Goal: Obtain resource: Download file/media

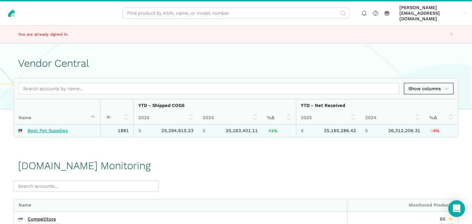
click at [50, 128] on link "Best Pet Supplies" at bounding box center [48, 131] width 40 height 6
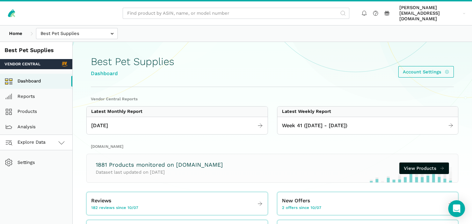
click at [54, 137] on link "Explore Data" at bounding box center [36, 142] width 72 height 15
click at [49, 166] on link "[DOMAIN_NAME]" at bounding box center [36, 173] width 72 height 15
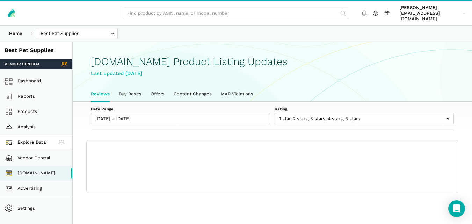
scroll to position [2, 0]
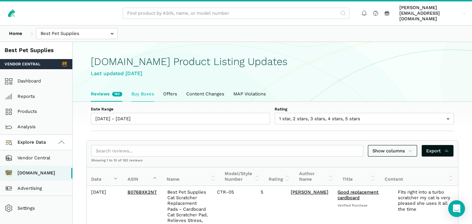
click at [140, 87] on link "Buy Boxes" at bounding box center [143, 94] width 32 height 15
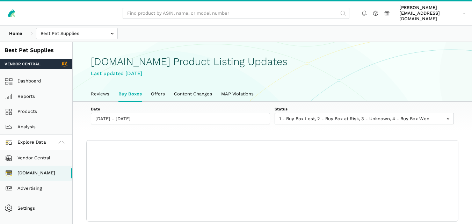
scroll to position [2, 0]
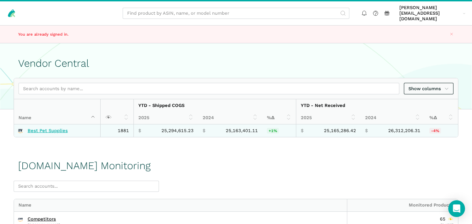
click at [50, 128] on link "Best Pet Supplies" at bounding box center [48, 131] width 40 height 6
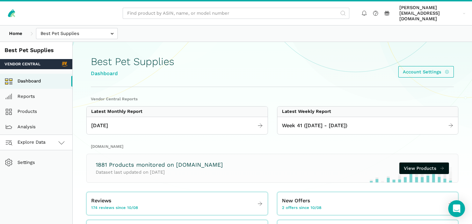
click at [53, 135] on link "Explore Data" at bounding box center [36, 142] width 72 height 15
click at [53, 166] on link "[DOMAIN_NAME]" at bounding box center [36, 173] width 72 height 15
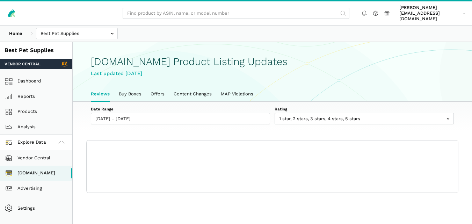
scroll to position [2, 0]
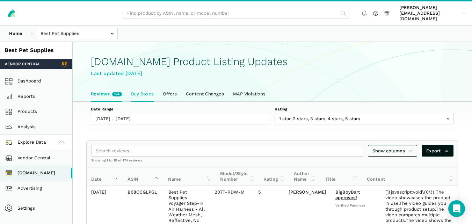
click at [141, 87] on link "Buy Boxes" at bounding box center [142, 94] width 32 height 15
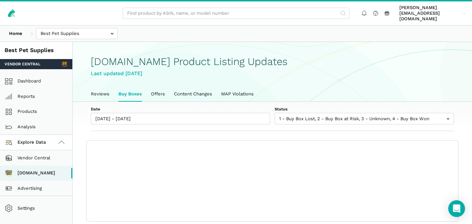
scroll to position [2, 0]
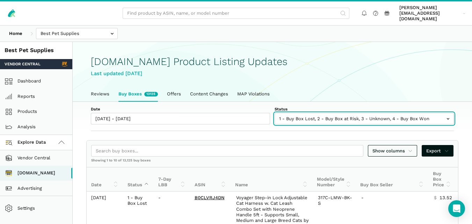
click at [349, 113] on input "text" at bounding box center [364, 119] width 179 height 12
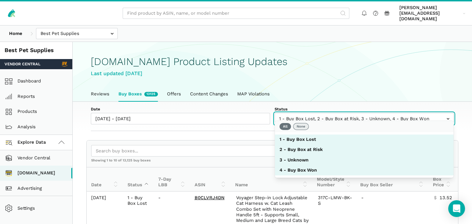
click at [306, 126] on button "None" at bounding box center [301, 126] width 16 height 7
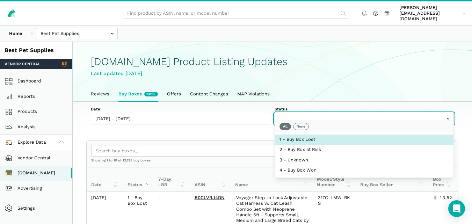
select select "1 - Buy Box Lost"
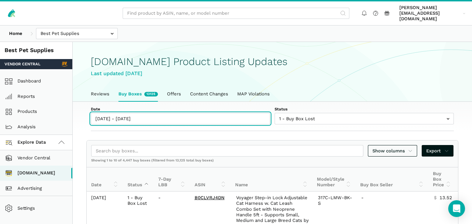
type input "10/08/2025"
type input "10/14/2025"
click at [138, 113] on input "[DATE] - [DATE]" at bounding box center [180, 119] width 179 height 12
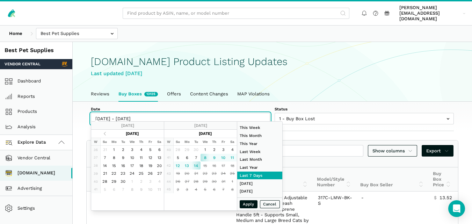
type input "[DATE]"
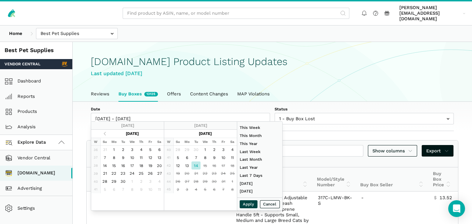
click at [247, 204] on button "Apply" at bounding box center [249, 204] width 18 height 8
type input "[DATE] - [DATE]"
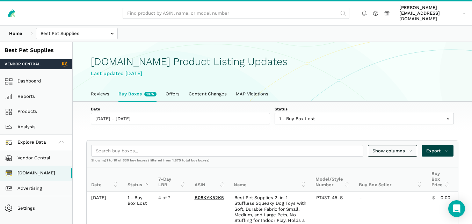
click at [451, 145] on link "Export" at bounding box center [438, 151] width 32 height 12
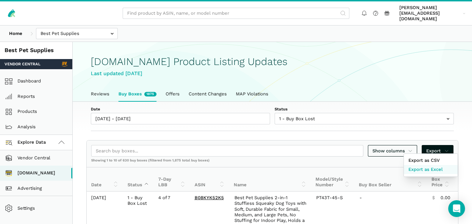
click at [427, 166] on span "Export as Excel" at bounding box center [425, 169] width 34 height 7
click at [104, 89] on div at bounding box center [236, 112] width 472 height 224
click at [104, 89] on link "Reviews" at bounding box center [100, 94] width 28 height 15
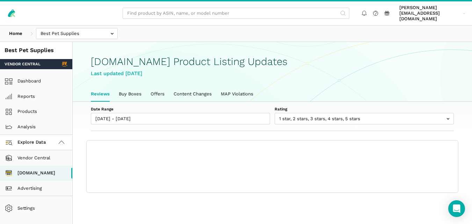
scroll to position [2, 0]
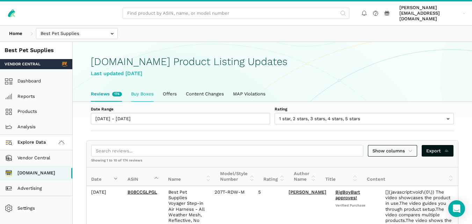
click at [139, 87] on link "Buy Boxes" at bounding box center [142, 94] width 32 height 15
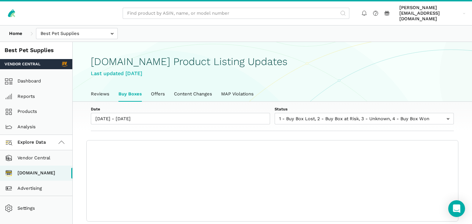
click at [469, 124] on div "Date [DATE] - [DATE] Status 1 - Buy Box Lost 2 - Buy Box at Risk 3 - Unknown 4 …" at bounding box center [272, 117] width 399 height 30
click at [79, 131] on section "Date [DATE] - [DATE] Status 1 - Buy Box Lost 2 - Buy Box at Risk 3 - Unknown 4 …" at bounding box center [272, 162] width 399 height 120
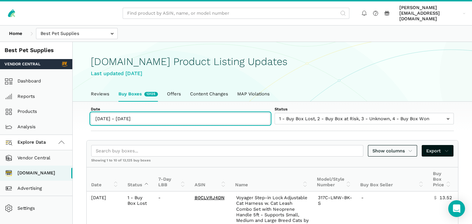
type input "[DATE]"
click at [138, 113] on input "[DATE] - [DATE]" at bounding box center [180, 119] width 179 height 12
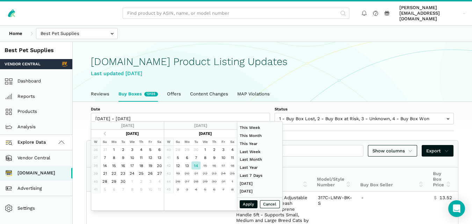
type input "[DATE]"
click at [254, 205] on button "Apply" at bounding box center [249, 204] width 18 height 8
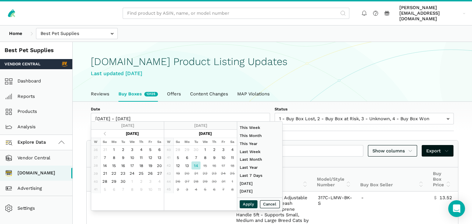
type input "[DATE] - [DATE]"
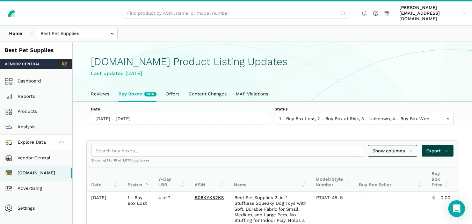
click at [444, 147] on span "Export" at bounding box center [437, 150] width 23 height 7
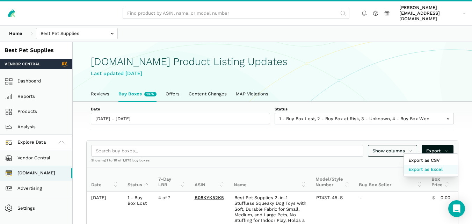
click at [429, 169] on span "Export as Excel" at bounding box center [425, 169] width 34 height 7
